Goal: Task Accomplishment & Management: Manage account settings

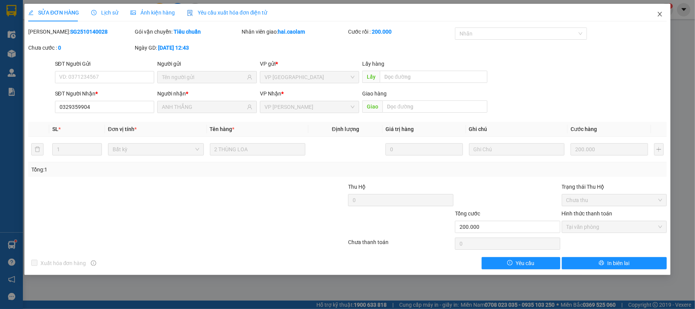
click at [662, 11] on icon "close" at bounding box center [660, 14] width 6 height 6
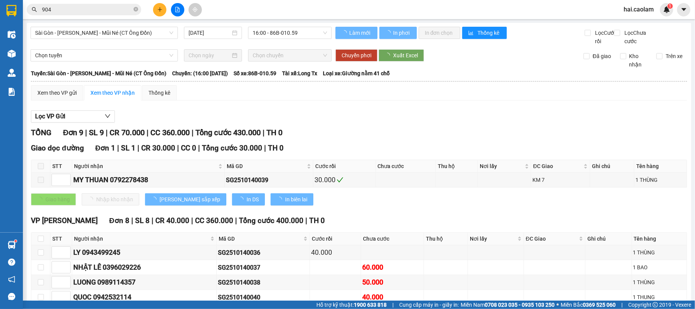
click at [137, 11] on icon "close-circle" at bounding box center [136, 9] width 5 height 5
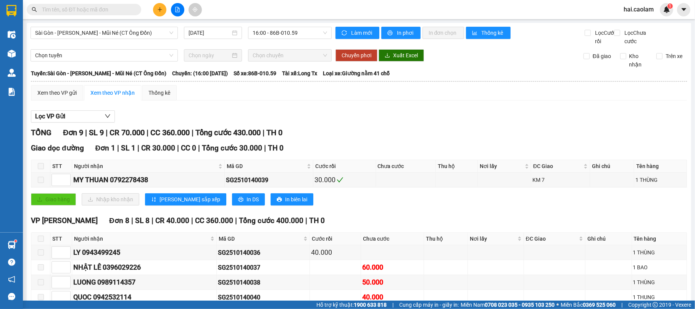
click at [121, 11] on input "text" at bounding box center [87, 9] width 90 height 8
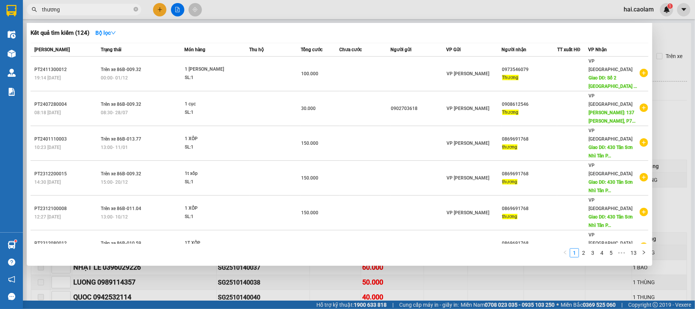
type input "thương"
click at [402, 278] on div at bounding box center [347, 154] width 695 height 309
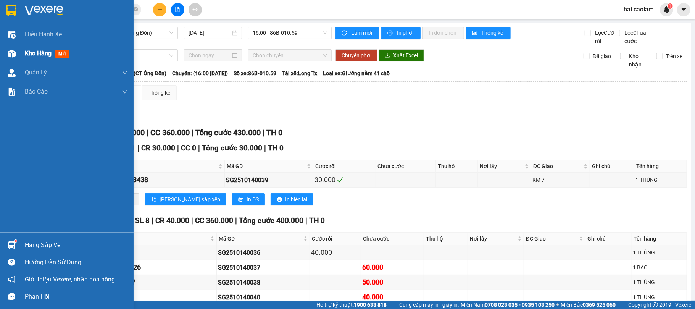
click at [26, 50] on span "Kho hàng" at bounding box center [38, 53] width 27 height 7
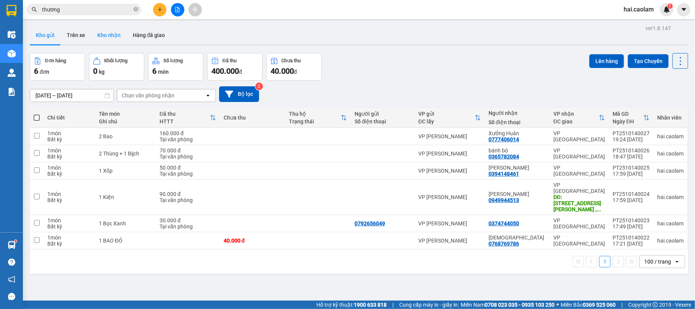
click at [112, 33] on button "Kho nhận" at bounding box center [109, 35] width 36 height 18
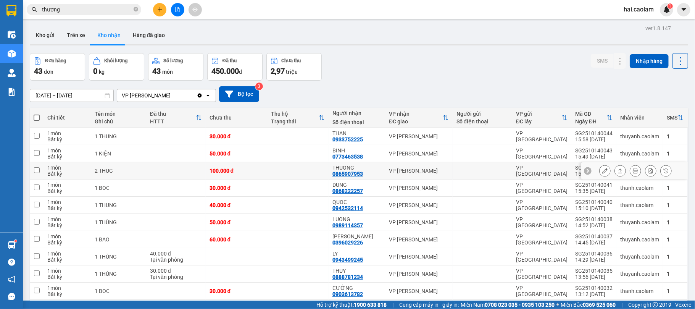
click at [254, 171] on div "100.000 đ" at bounding box center [237, 171] width 54 height 6
checkbox input "true"
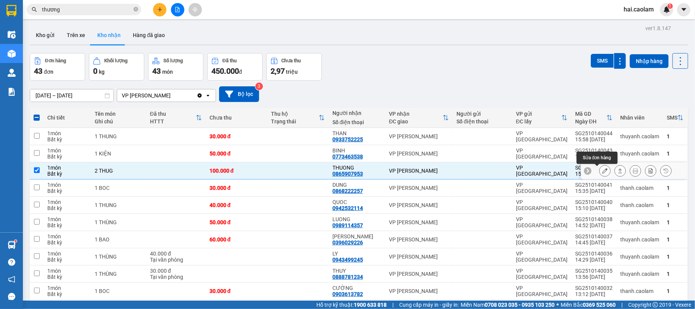
click at [602, 173] on icon at bounding box center [604, 170] width 5 height 5
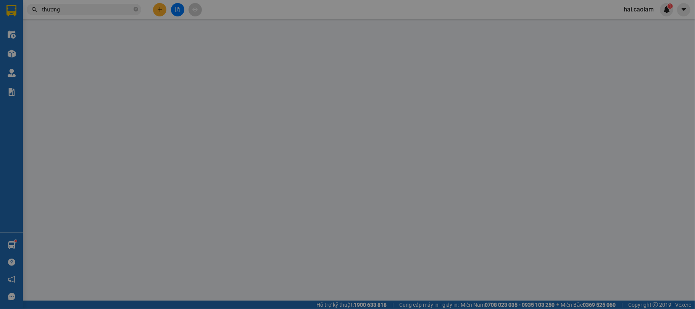
type input "0865907953"
type input "THUONG"
type input "100.000"
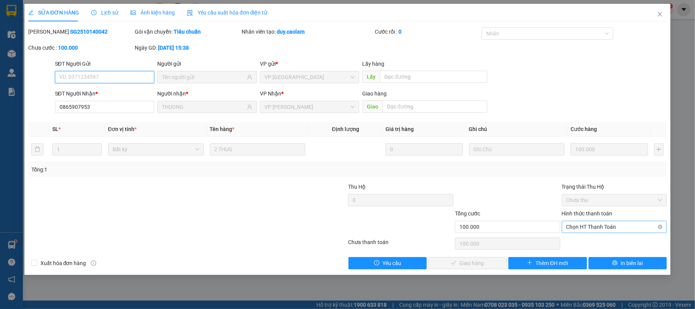
click at [583, 231] on span "Chọn HT Thanh Toán" at bounding box center [615, 226] width 96 height 11
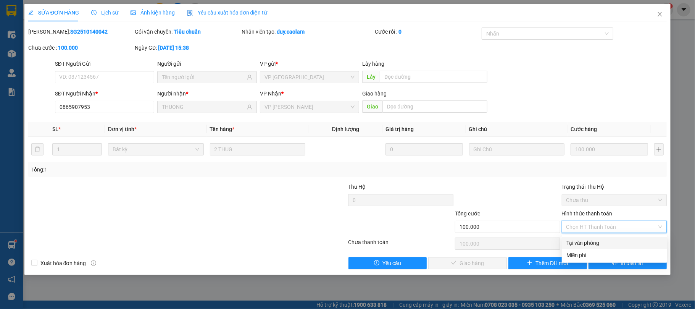
click at [578, 243] on div "Tại văn phòng" at bounding box center [615, 243] width 96 height 8
type input "0"
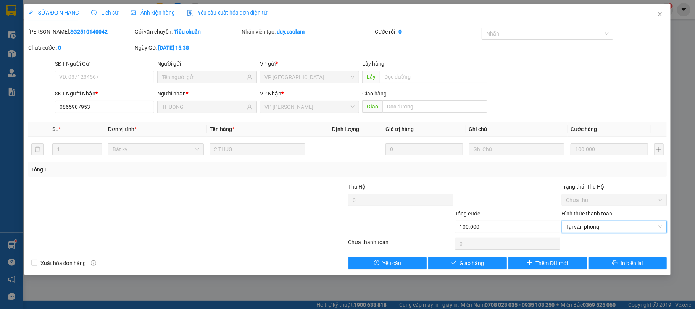
click at [481, 270] on div "SỬA ĐƠN HÀNG Lịch sử Ảnh kiện hàng Yêu cầu xuất hóa đơn điện tử Total Paid Fee …" at bounding box center [347, 139] width 647 height 271
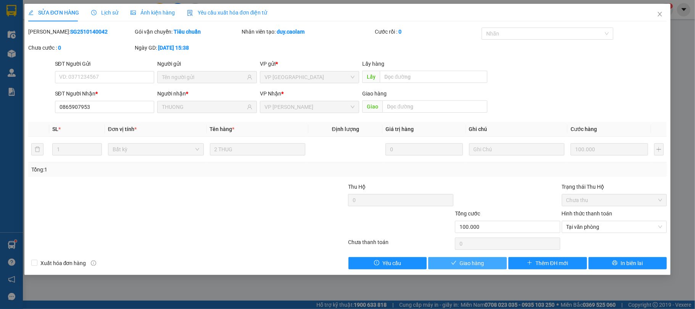
click at [483, 267] on span "Giao hàng" at bounding box center [472, 263] width 24 height 8
